Goal: Task Accomplishment & Management: Use online tool/utility

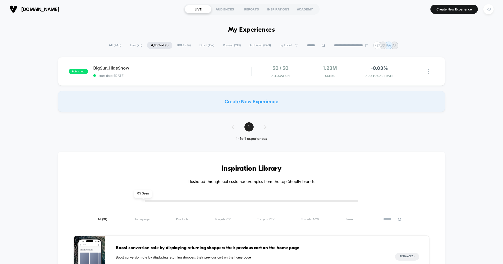
click at [182, 45] on span "100% ( 74 )" at bounding box center [183, 45] width 21 height 7
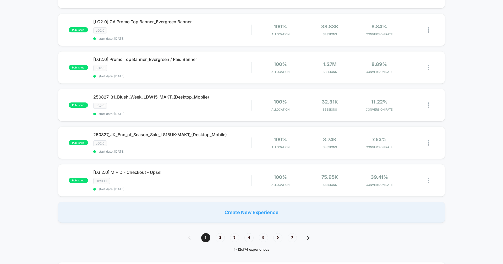
scroll to position [294, 0]
click at [220, 239] on span "2" at bounding box center [220, 237] width 9 height 9
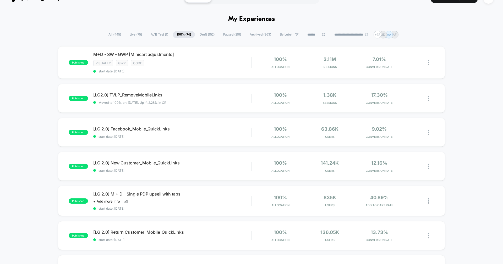
scroll to position [0, 0]
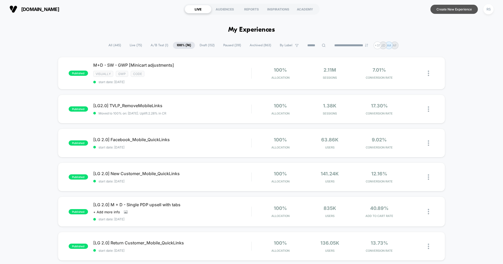
click at [444, 8] on button "Create New Experience" at bounding box center [453, 9] width 47 height 9
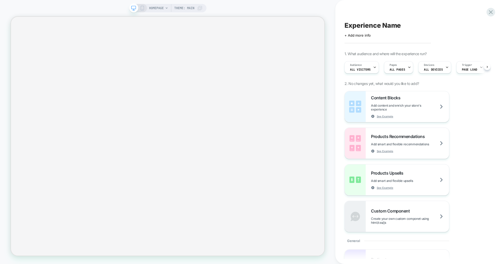
scroll to position [0, 0]
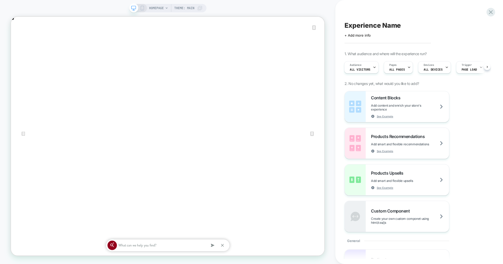
click at [0, 0] on span "Experience Name" at bounding box center [0, 0] width 0 height 0
click at [362, 27] on textarea "**********" at bounding box center [358, 25] width 29 height 8
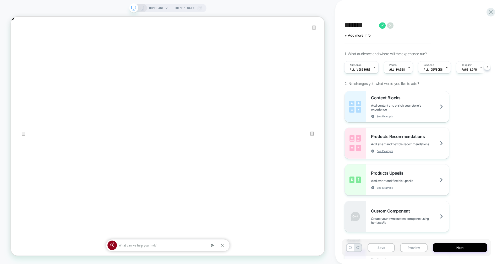
scroll to position [0, 835]
click at [351, 24] on textarea "*******" at bounding box center [360, 25] width 32 height 8
click at [347, 25] on textarea "*******" at bounding box center [362, 25] width 36 height 8
click at [397, 25] on textarea "**********" at bounding box center [380, 25] width 73 height 8
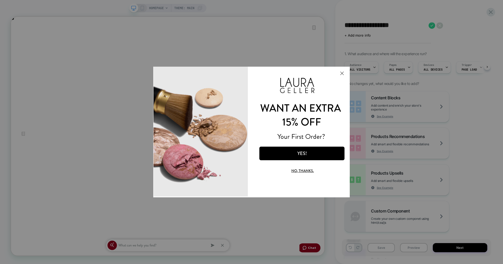
type textarea "**********"
click at [341, 71] on button "Close Modal" at bounding box center [342, 73] width 14 height 13
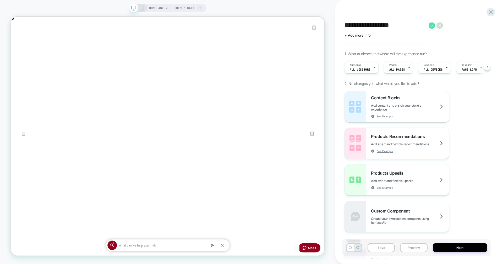
click at [431, 27] on icon at bounding box center [431, 25] width 7 height 7
click at [19, 40] on icon "Close" at bounding box center [16, 43] width 6 height 6
click at [143, 9] on icon at bounding box center [142, 8] width 5 height 5
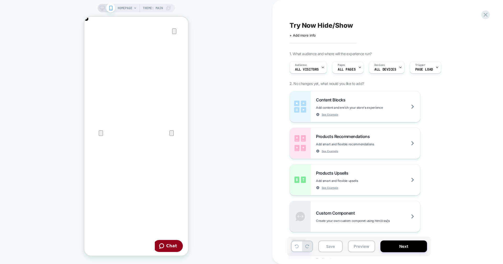
scroll to position [0, 207]
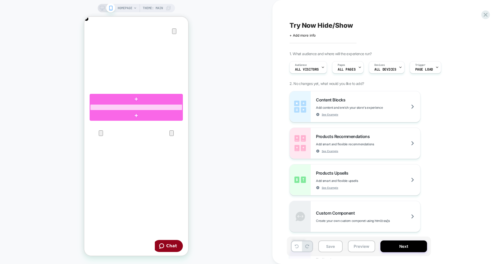
click at [128, 108] on div at bounding box center [136, 107] width 92 height 6
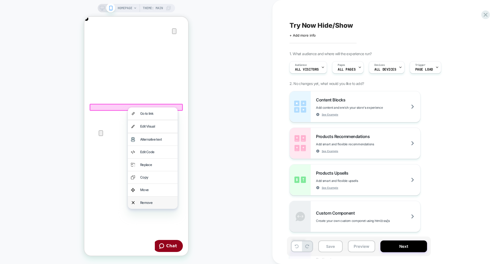
click at [151, 201] on div "Remove" at bounding box center [157, 203] width 34 height 6
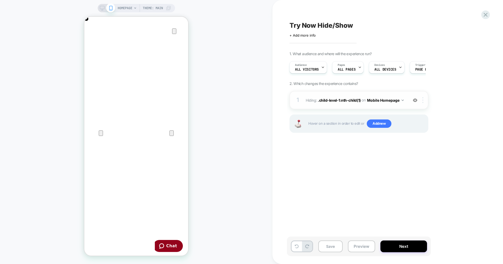
click at [0, 0] on div at bounding box center [0, 0] width 0 height 0
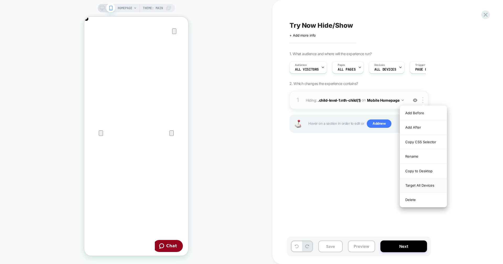
click at [0, 0] on div "Target All Devices" at bounding box center [0, 0] width 0 height 0
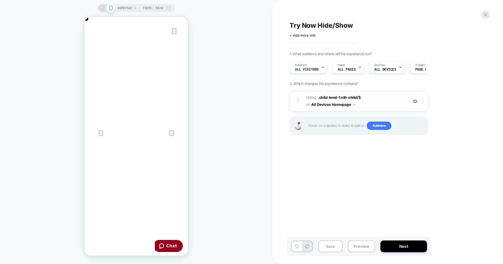
scroll to position [0, 104]
click at [0, 0] on button "Save" at bounding box center [0, 0] width 0 height 0
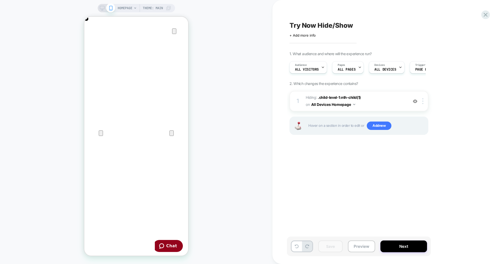
drag, startPoint x: 101, startPoint y: 8, endPoint x: 304, endPoint y: 136, distance: 239.8
click at [101, 8] on icon at bounding box center [102, 8] width 5 height 5
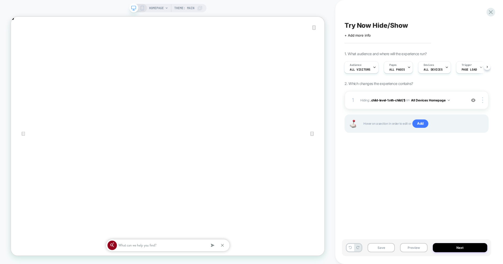
click at [161, 7] on span "HOMEPAGE" at bounding box center [156, 8] width 15 height 8
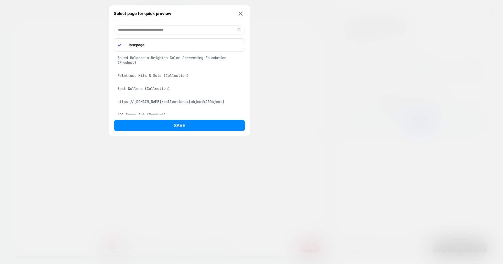
click at [150, 58] on div "Baked Balance-n-Brighten Color Correcting Foundation (Product)" at bounding box center [179, 60] width 131 height 15
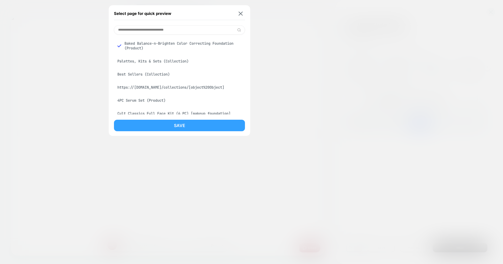
click at [174, 124] on button "Save" at bounding box center [179, 126] width 131 height 12
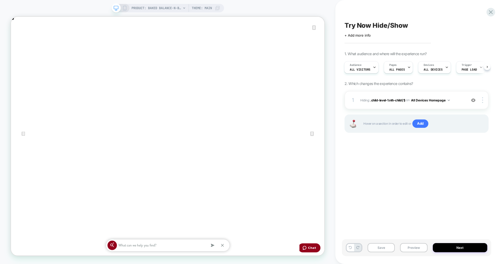
scroll to position [0, 1]
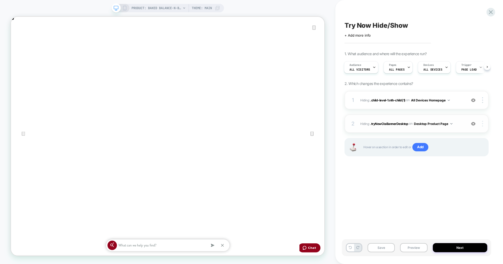
click at [481, 123] on div at bounding box center [483, 124] width 10 height 6
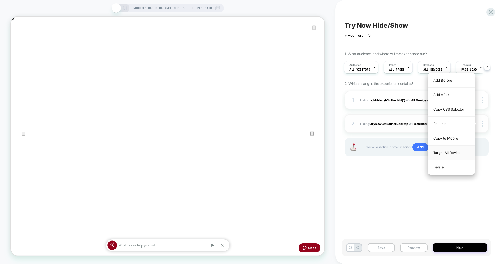
click at [457, 152] on div "Target All Devices" at bounding box center [451, 153] width 47 height 14
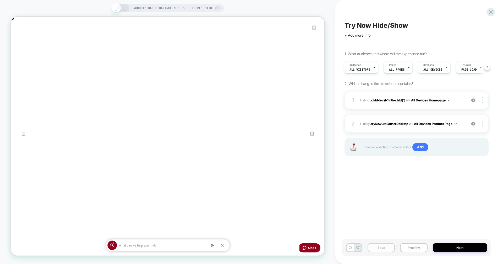
click at [387, 246] on button "Save" at bounding box center [380, 248] width 27 height 9
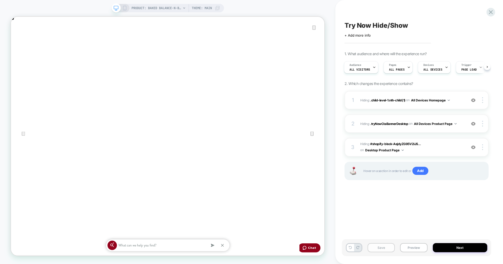
click at [380, 249] on button "Save" at bounding box center [380, 248] width 27 height 9
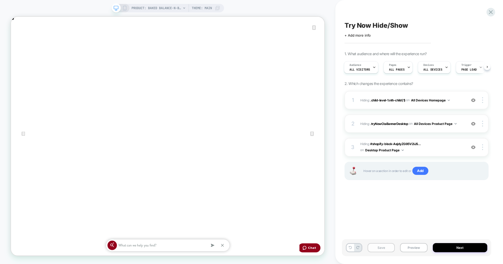
click at [380, 249] on button "Save" at bounding box center [380, 248] width 27 height 9
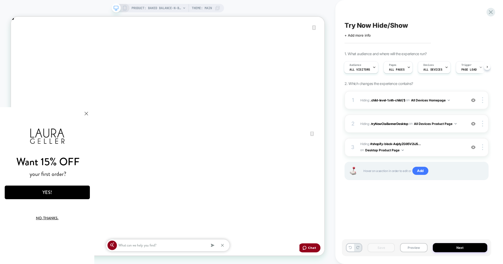
click at [125, 7] on icon at bounding box center [124, 8] width 5 height 5
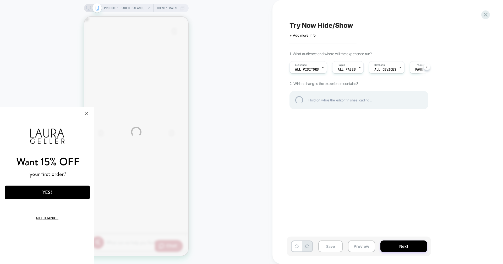
click at [89, 116] on button "Close Modal" at bounding box center [86, 113] width 14 height 13
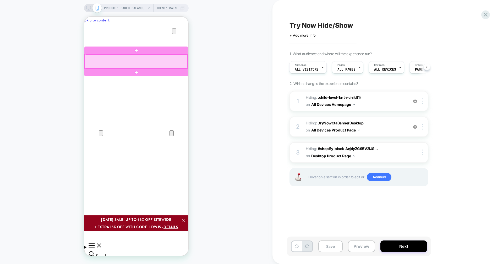
click at [183, 59] on div at bounding box center [136, 61] width 103 height 14
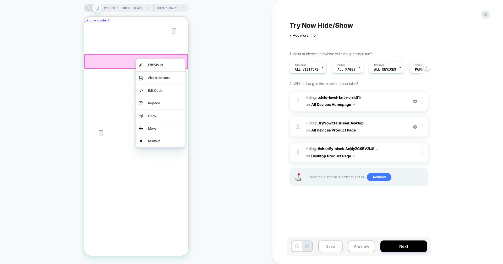
click at [241, 109] on div "PRODUCT: Baked Balance-n-Brighten Color Correcting Foundation PRODUCT: Baked Ba…" at bounding box center [136, 132] width 272 height 254
click at [202, 83] on div "PRODUCT: Baked Balance-n-Brighten Color Correcting Foundation PRODUCT: Baked Ba…" at bounding box center [136, 132] width 272 height 254
click at [422, 125] on div at bounding box center [423, 127] width 9 height 6
click at [0, 0] on div "1. What audience and where will the experience run? Audience All Visitors Pages…" at bounding box center [0, 0] width 0 height 0
click at [270, 121] on div "PRODUCT: Baked Balance-n-Brighten Color Correcting Foundation PRODUCT: Baked Ba…" at bounding box center [136, 132] width 272 height 254
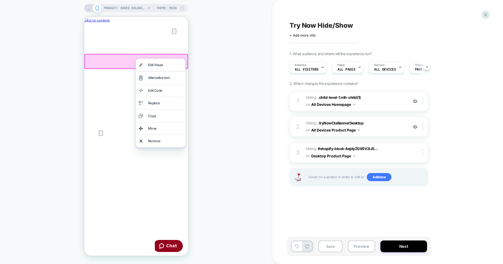
click at [76, 89] on div "PRODUCT: Baked Balance-n-Brighten Color Correcting Foundation PRODUCT: Baked Ba…" at bounding box center [136, 132] width 272 height 254
click at [221, 87] on div "PRODUCT: Baked Balance-n-Brighten Color Correcting Foundation PRODUCT: Baked Ba…" at bounding box center [136, 132] width 272 height 254
click at [195, 129] on div "PRODUCT: Baked Balance-n-Brighten Color Correcting Foundation PRODUCT: Baked Ba…" at bounding box center [136, 132] width 272 height 254
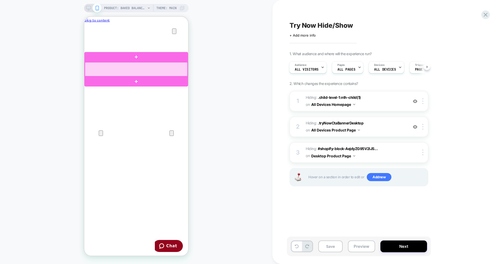
click at [184, 68] on div at bounding box center [136, 69] width 103 height 14
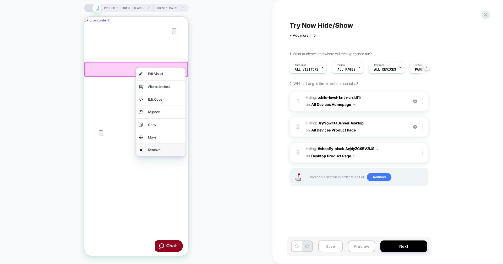
click at [157, 150] on div "Remove" at bounding box center [165, 150] width 34 height 6
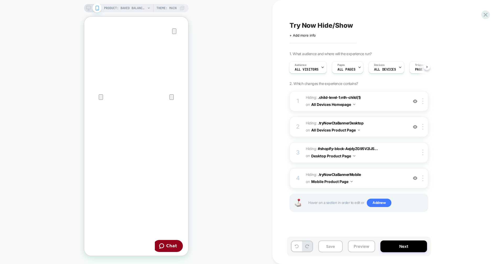
scroll to position [148, 0]
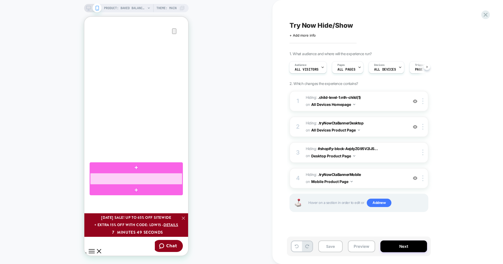
click at [95, 181] on div at bounding box center [136, 179] width 92 height 12
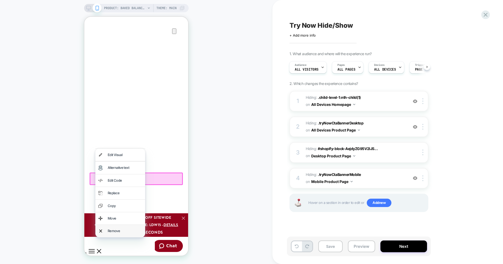
click at [115, 231] on div "Remove" at bounding box center [125, 231] width 34 height 6
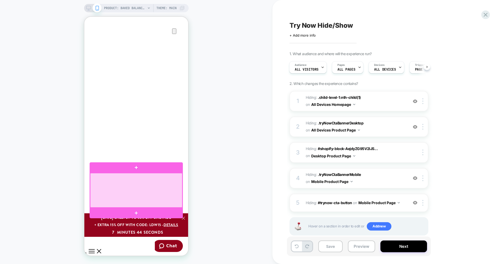
click at [98, 183] on div at bounding box center [136, 190] width 92 height 35
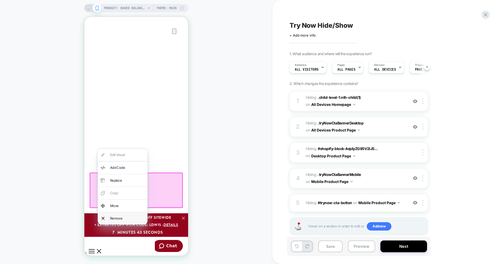
click at [115, 222] on div "Remove" at bounding box center [123, 219] width 50 height 12
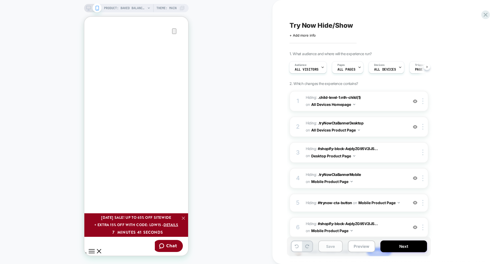
click at [0, 0] on button "Save" at bounding box center [0, 0] width 0 height 0
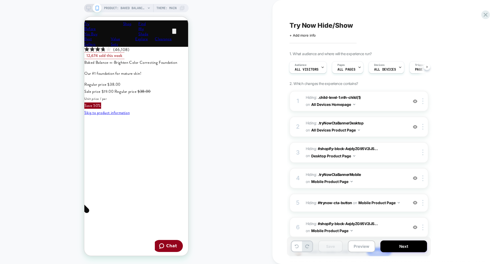
scroll to position [0, 0]
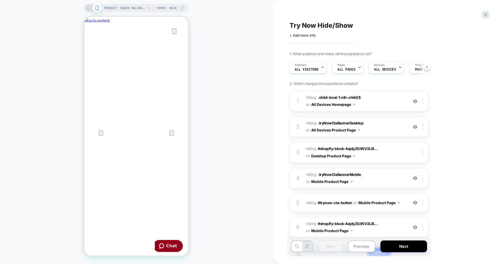
click at [218, 136] on div "PRODUCT: Baked Balance-n-Brighten Color Correcting Foundation PRODUCT: Baked Ba…" at bounding box center [136, 132] width 272 height 254
click at [340, 106] on button "All Devices Homepage" at bounding box center [333, 105] width 44 height 8
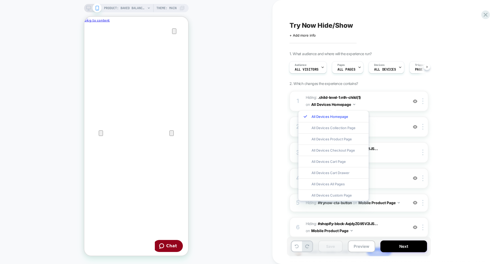
click at [356, 186] on div "All Devices All Pages" at bounding box center [333, 184] width 70 height 11
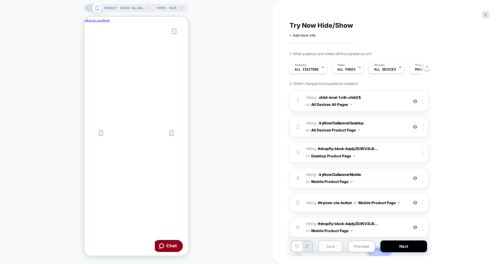
click at [0, 0] on button "Save" at bounding box center [0, 0] width 0 height 0
click at [91, 7] on div at bounding box center [92, 8] width 13 height 5
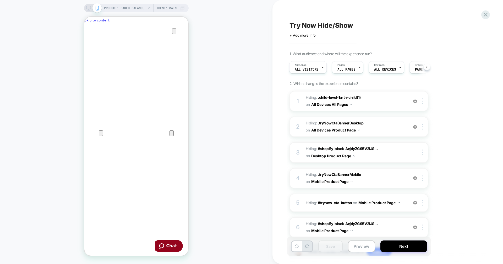
click at [86, 7] on icon at bounding box center [88, 8] width 5 height 5
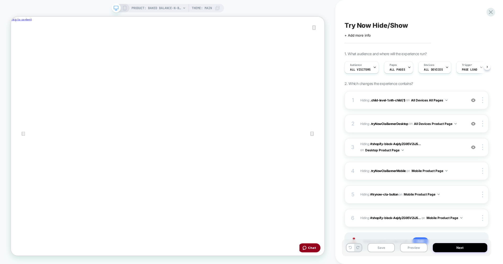
scroll to position [0, 0]
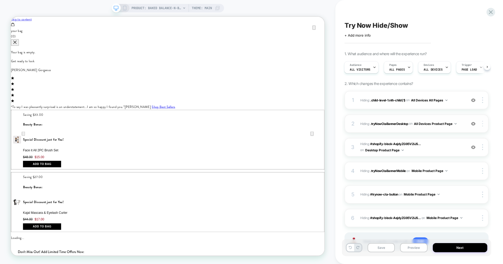
click at [482, 123] on img at bounding box center [482, 124] width 1 height 6
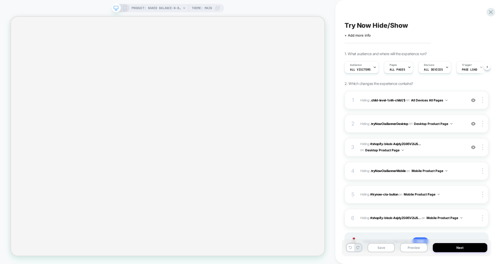
click at [385, 247] on button "Save" at bounding box center [380, 248] width 27 height 9
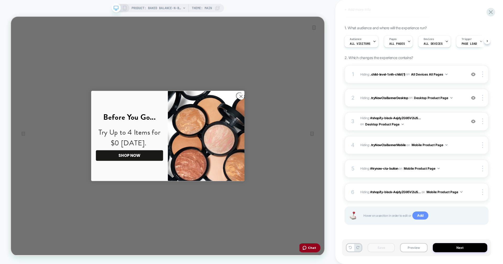
click at [423, 215] on span "Add" at bounding box center [420, 216] width 16 height 8
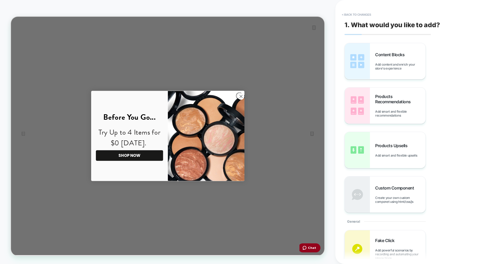
click at [314, 122] on circle "Close dialog" at bounding box center [317, 123] width 9 height 9
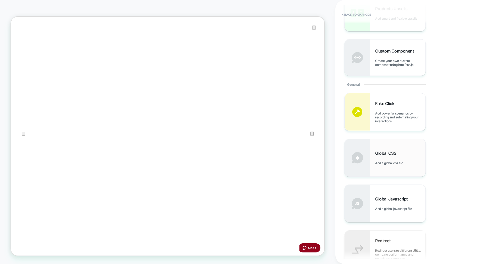
scroll to position [137, 0]
click at [0, 0] on div "Global CSS Add a global css file" at bounding box center [0, 0] width 0 height 0
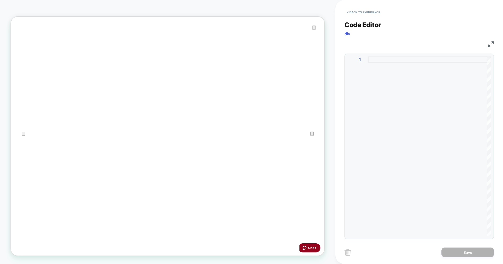
click at [369, 61] on div at bounding box center [429, 147] width 123 height 180
type textarea "**********"
click at [0, 0] on div at bounding box center [0, 0] width 0 height 0
drag, startPoint x: 369, startPoint y: 59, endPoint x: 411, endPoint y: 64, distance: 42.4
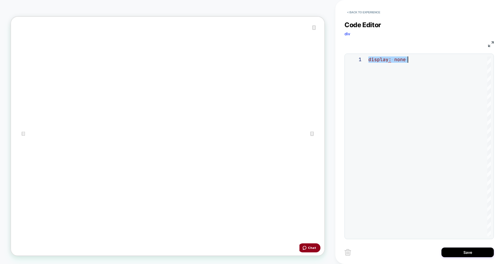
click at [411, 64] on div "display: none" at bounding box center [429, 147] width 123 height 180
click at [62, 233] on button "< Back to experience" at bounding box center [56, 236] width 11 height 6
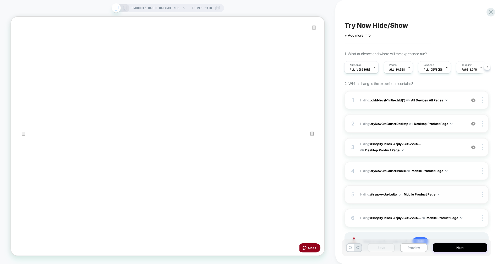
scroll to position [20, 0]
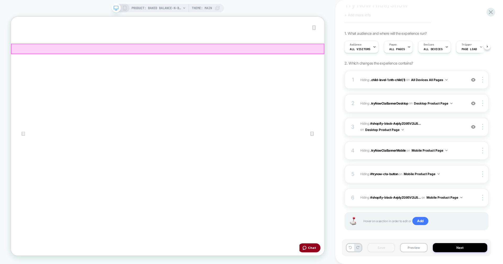
click at [129, 58] on div at bounding box center [220, 59] width 417 height 13
click at [157, 124] on div "Move" at bounding box center [159, 127] width 32 height 8
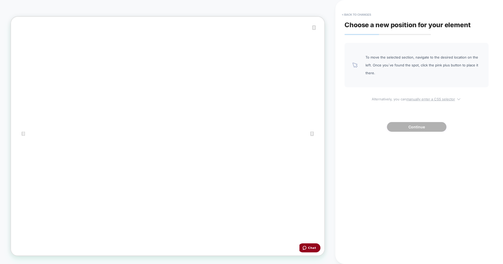
click at [447, 99] on u "manually enter a CSS selector" at bounding box center [430, 99] width 49 height 4
select select "*******"
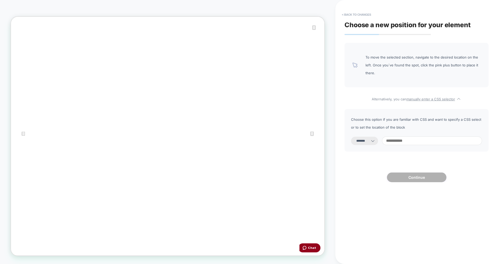
click at [0, 0] on select "**********" at bounding box center [0, 0] width 0 height 0
click at [0, 0] on button "< Back to changes" at bounding box center [0, 0] width 0 height 0
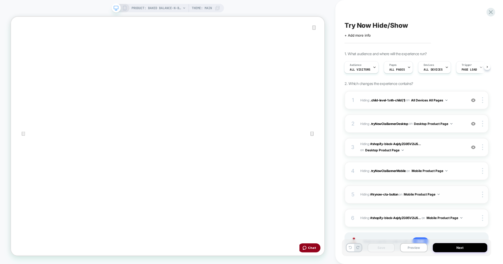
scroll to position [26, 0]
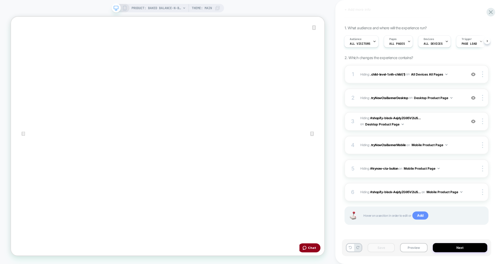
click at [417, 218] on span "Add" at bounding box center [420, 216] width 16 height 8
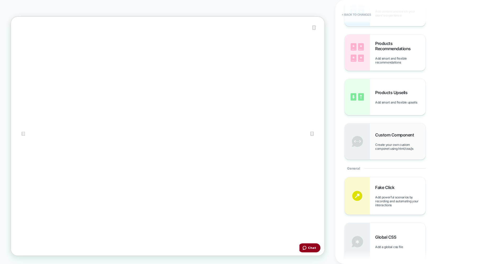
scroll to position [104, 0]
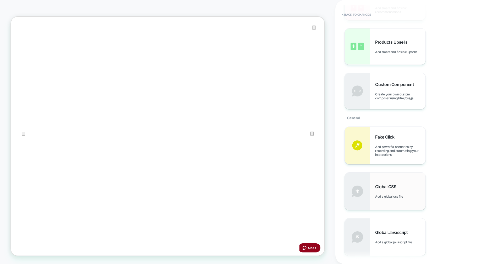
click at [386, 193] on div "Global CSS Add a global css file" at bounding box center [400, 191] width 50 height 14
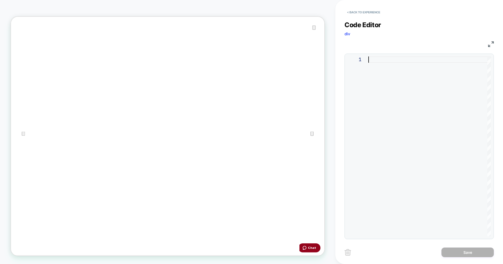
click at [0, 0] on div at bounding box center [0, 0] width 0 height 0
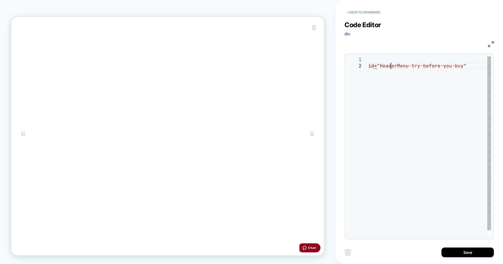
click at [0, 0] on div "id = "HeaderMenu-try-before-you-buy"" at bounding box center [0, 0] width 0 height 0
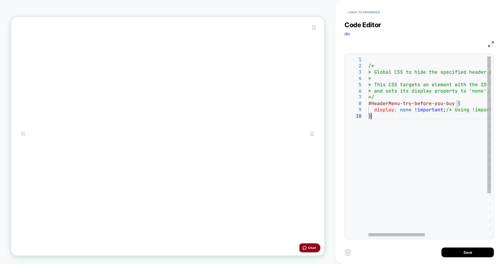
click at [0, 0] on div "/* * Global CSS to hide the specified header menu it em. * * This CSS targets a…" at bounding box center [0, 0] width 0 height 0
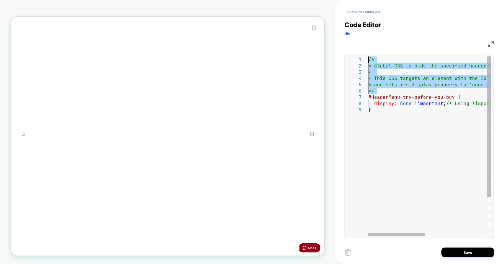
drag, startPoint x: 401, startPoint y: 92, endPoint x: 348, endPoint y: 47, distance: 69.3
click at [0, 0] on div "/* * Global CSS to hide the specified header menu it em. * * This CSS targets a…" at bounding box center [0, 0] width 0 height 0
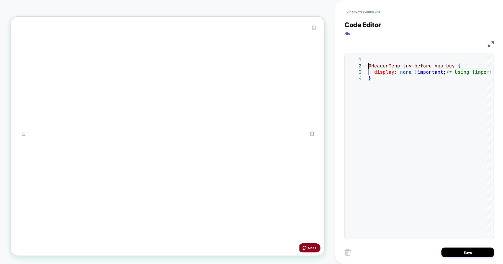
type textarea "**********"
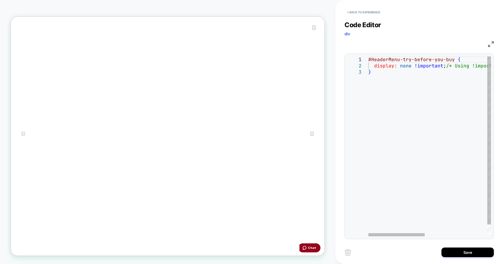
click at [0, 0] on div "#HeaderMenu-try-before-you-buy { display: none !important ; /* Using !important…" at bounding box center [0, 0] width 0 height 0
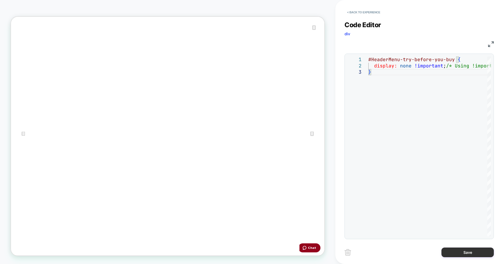
click at [458, 251] on button "Save" at bounding box center [467, 253] width 52 height 10
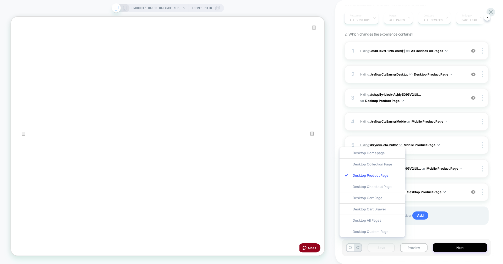
click at [390, 222] on div "Desktop All Pages" at bounding box center [372, 220] width 66 height 11
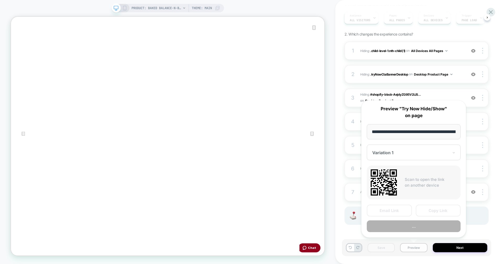
scroll to position [0, 149]
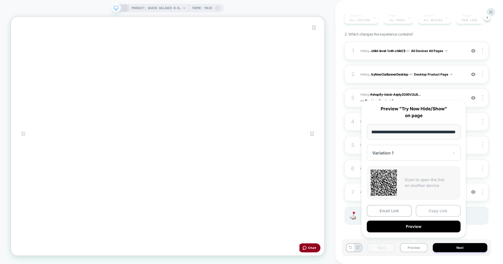
click at [431, 209] on button "Copy Link" at bounding box center [438, 211] width 45 height 12
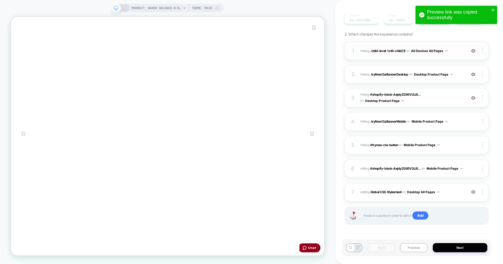
scroll to position [0, 0]
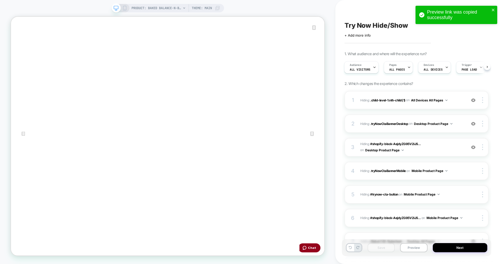
click at [0, 0] on span "Try Now Hide/Show" at bounding box center [0, 0] width 0 height 0
click at [344, 26] on textarea "**********" at bounding box center [384, 25] width 81 height 8
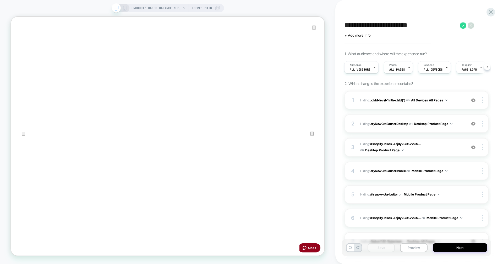
type textarea "**********"
click at [467, 25] on icon at bounding box center [468, 25] width 7 height 7
